Goal: Information Seeking & Learning: Learn about a topic

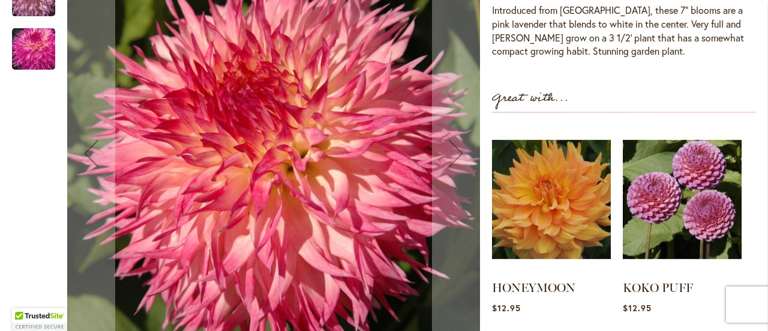
scroll to position [214, 0]
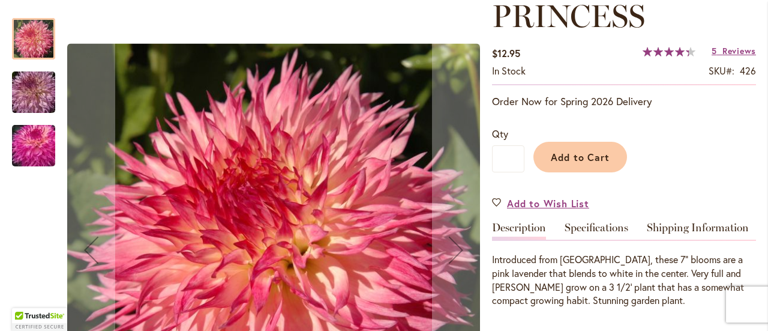
click at [23, 100] on img "PINELANDS PRINCESS" at bounding box center [33, 93] width 86 height 58
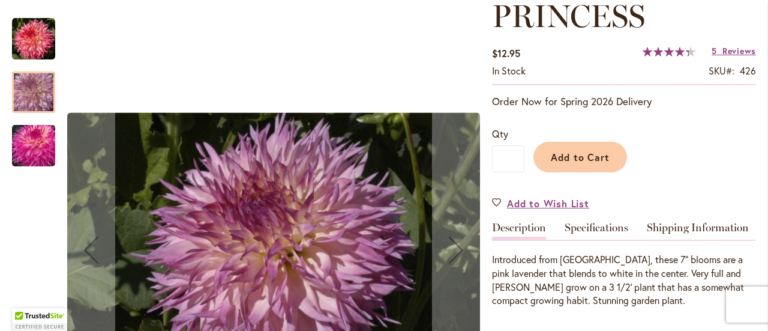
click at [29, 121] on div "PINELANDS PRINCESS" at bounding box center [33, 139] width 43 height 53
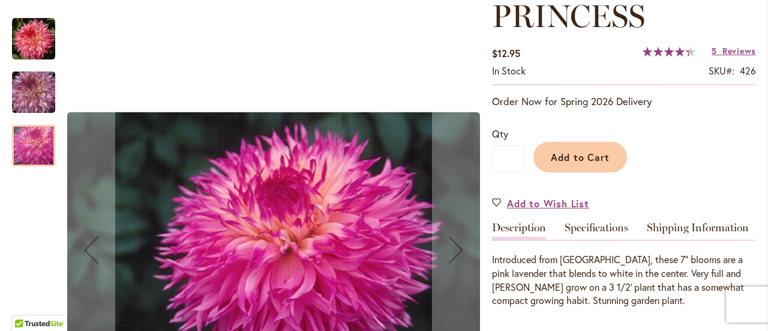
click at [35, 80] on img "PINELANDS PRINCESS" at bounding box center [33, 93] width 86 height 58
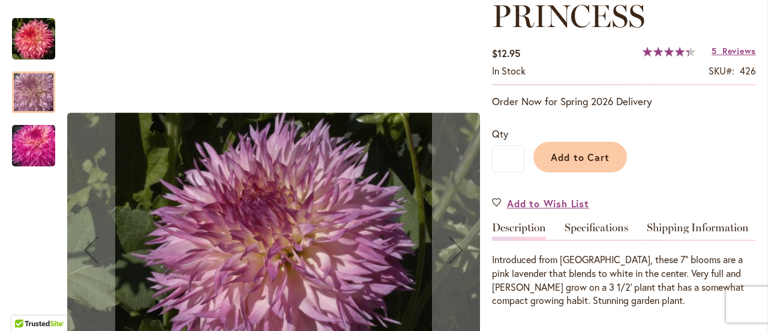
click at [36, 67] on div "PINELANDS PRINCESS" at bounding box center [39, 85] width 55 height 53
click at [37, 125] on img "PINELANDS PRINCESS" at bounding box center [33, 146] width 86 height 58
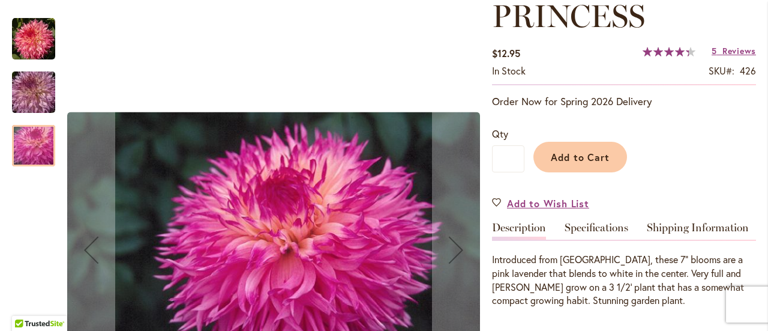
click at [38, 55] on img "PINELANDS PRINCESS" at bounding box center [33, 38] width 43 height 43
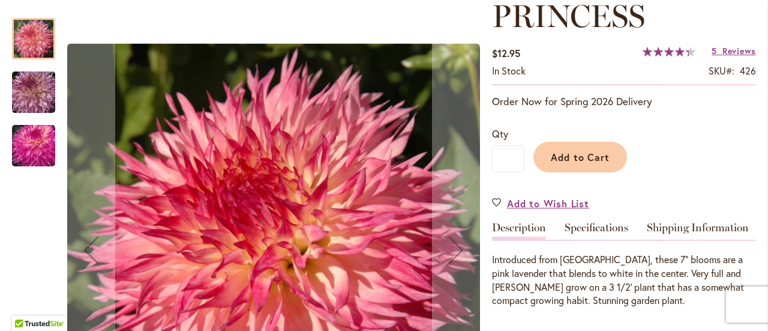
click at [40, 94] on img "PINELANDS PRINCESS" at bounding box center [33, 93] width 86 height 58
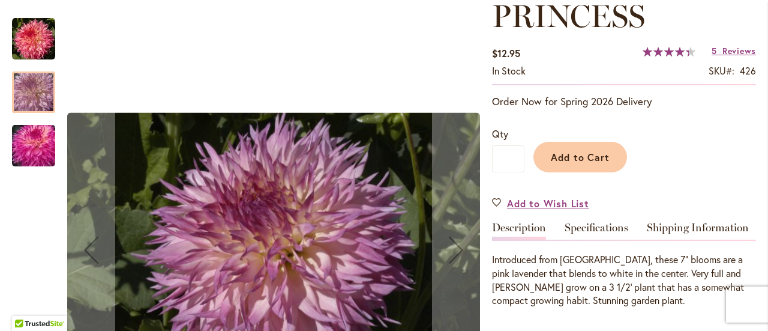
click at [35, 46] on img "PINELANDS PRINCESS" at bounding box center [33, 38] width 43 height 43
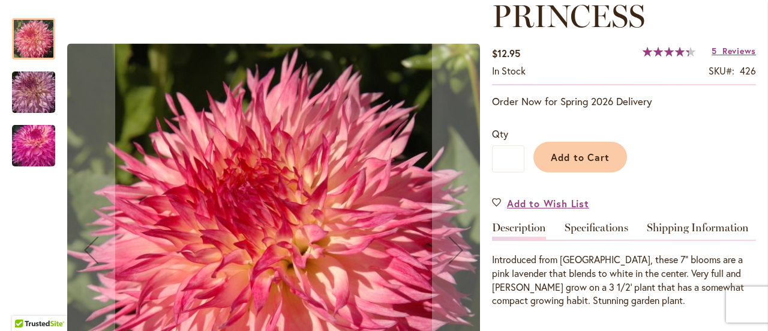
click at [35, 87] on img "PINELANDS PRINCESS" at bounding box center [33, 93] width 86 height 58
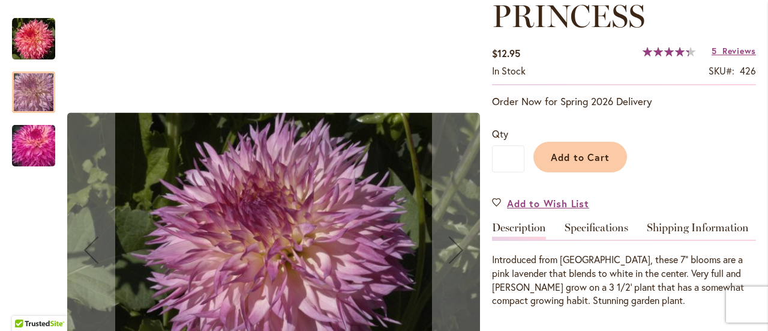
click at [47, 147] on img "PINELANDS PRINCESS" at bounding box center [33, 146] width 86 height 58
